Goal: Find specific page/section: Find specific page/section

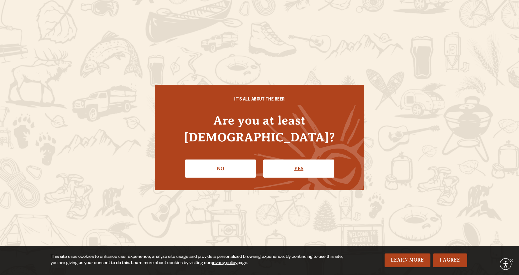
click at [298, 164] on link "Yes" at bounding box center [298, 168] width 71 height 18
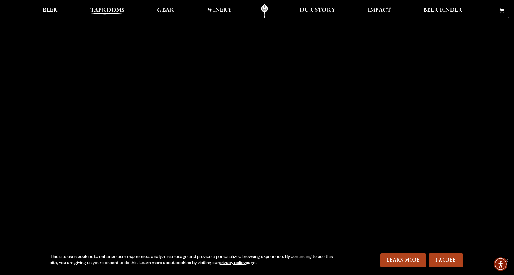
click at [116, 13] on span "Taprooms" at bounding box center [107, 10] width 34 height 5
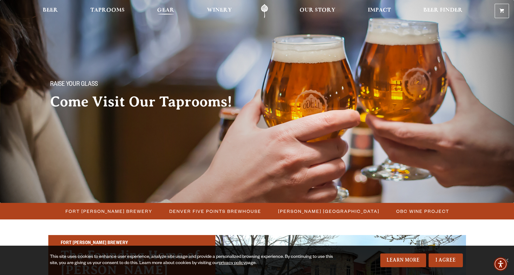
click at [162, 13] on span "Gear" at bounding box center [165, 10] width 17 height 5
